Goal: Task Accomplishment & Management: Complete application form

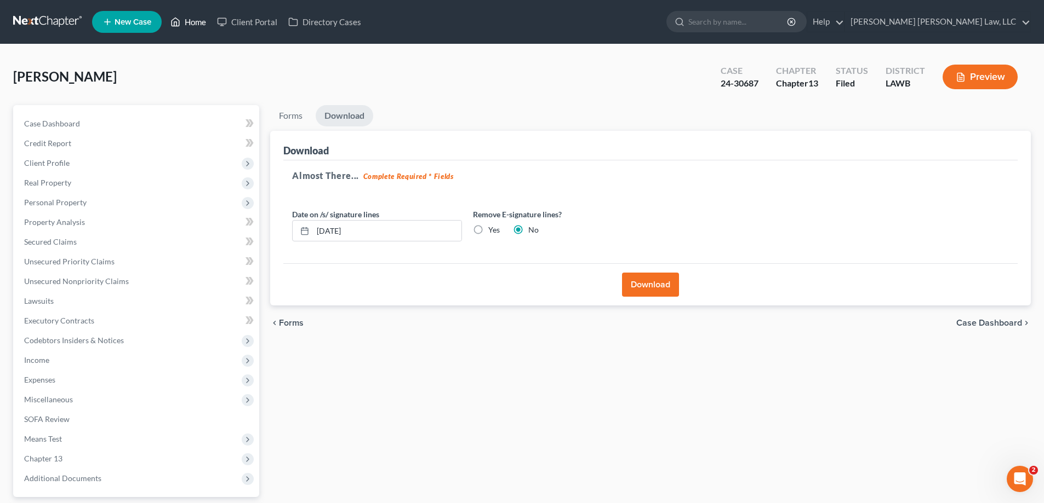
click at [194, 13] on link "Home" at bounding box center [188, 22] width 47 height 20
click at [194, 26] on link "Home" at bounding box center [188, 22] width 47 height 20
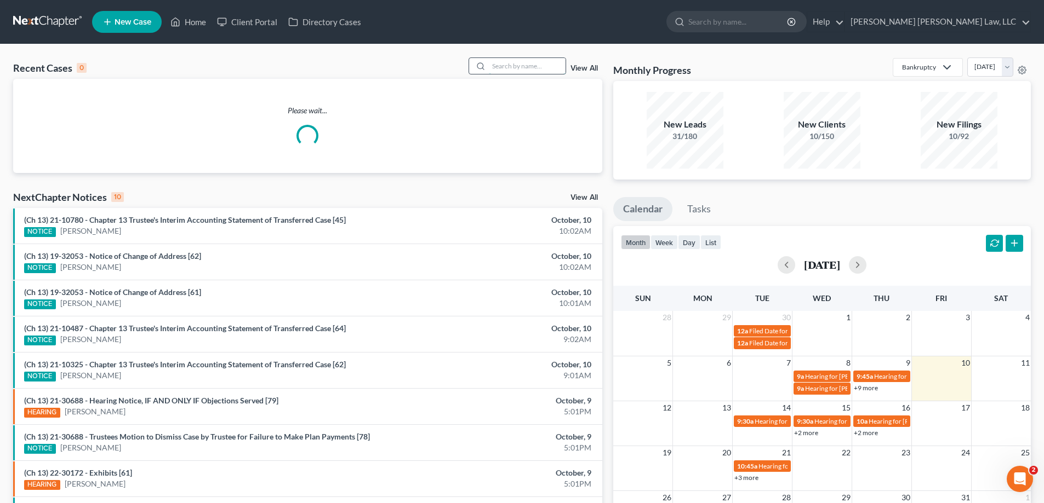
click at [515, 64] on input "search" at bounding box center [527, 66] width 77 height 16
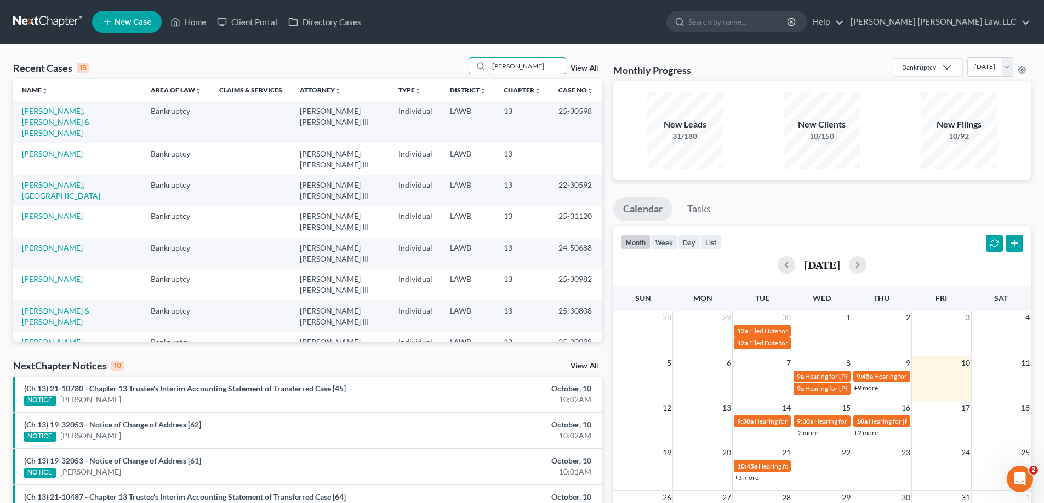
type input "[PERSON_NAME],"
click at [81, 464] on link "[PERSON_NAME]" at bounding box center [52, 468] width 61 height 9
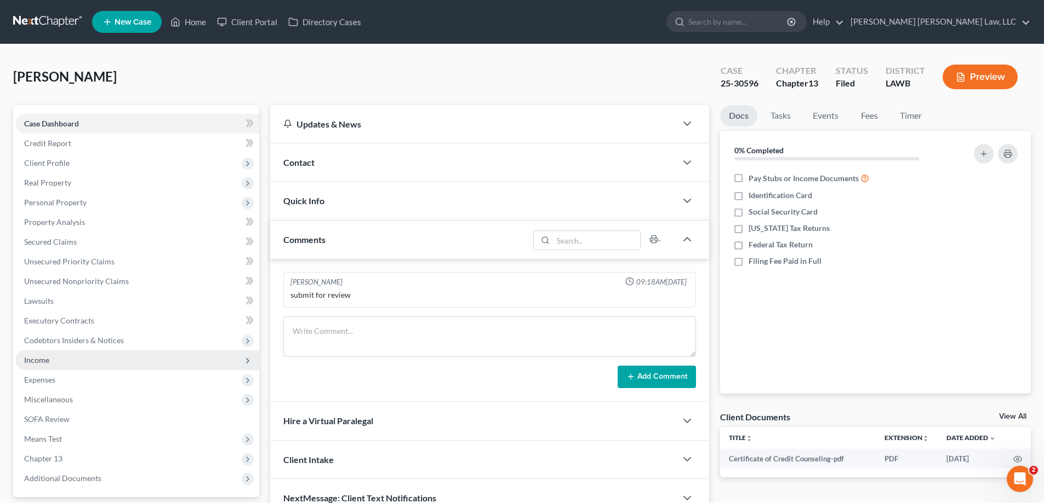
click at [54, 353] on span "Income" at bounding box center [137, 361] width 244 height 20
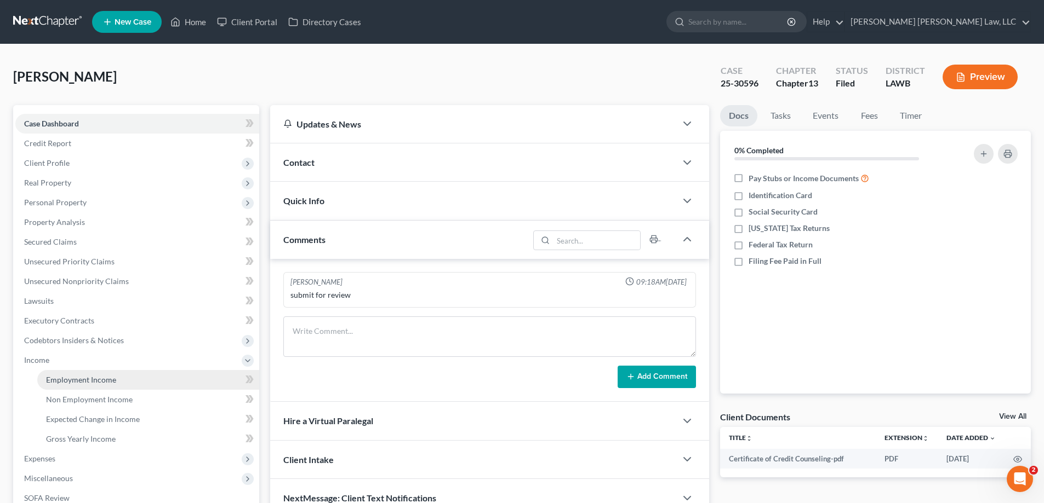
click at [79, 380] on span "Employment Income" at bounding box center [81, 379] width 70 height 9
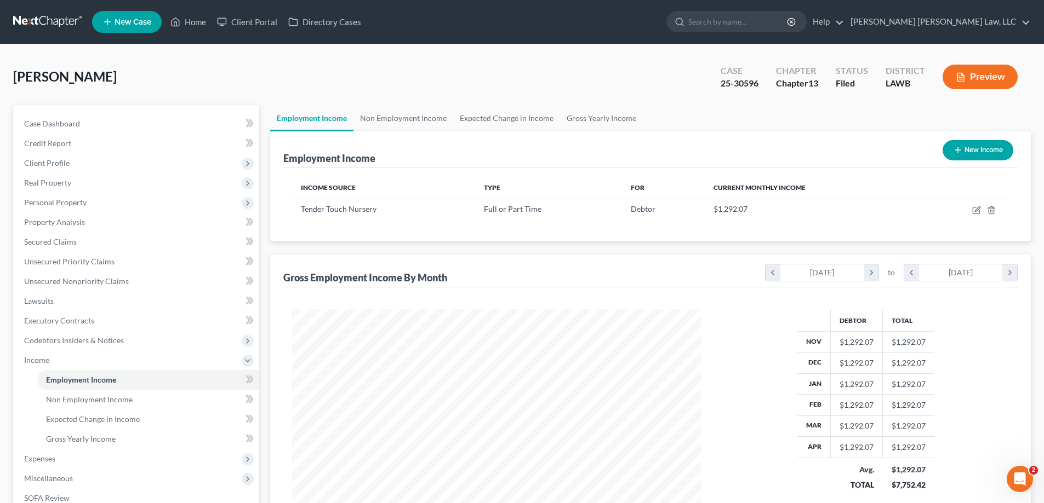
scroll to position [204, 431]
click at [420, 119] on link "Non Employment Income" at bounding box center [403, 118] width 100 height 26
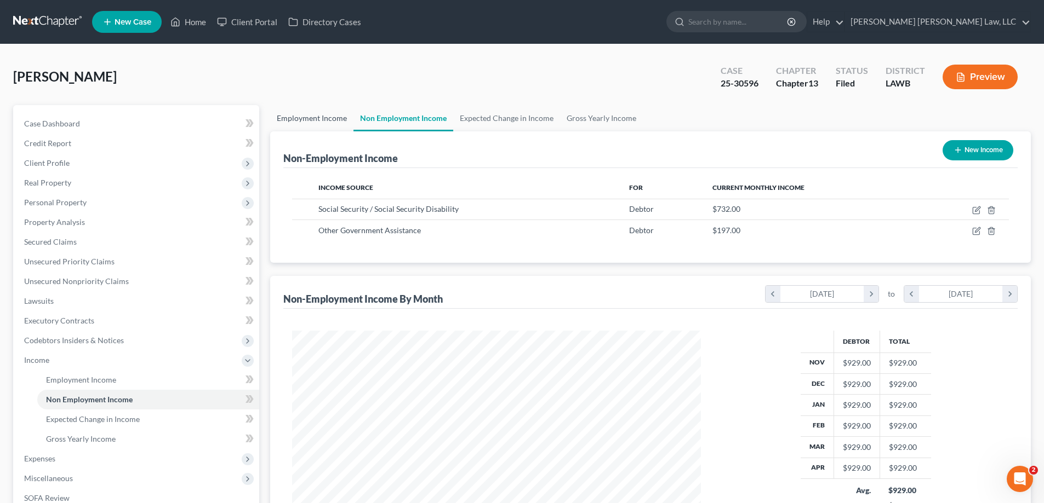
click at [301, 120] on link "Employment Income" at bounding box center [311, 118] width 83 height 26
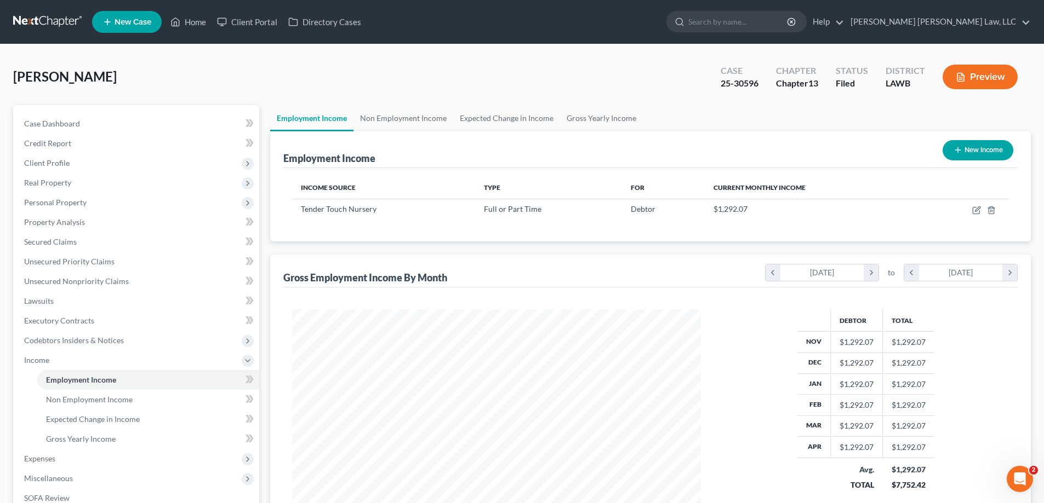
scroll to position [204, 431]
